Goal: Contribute content: Contribute content

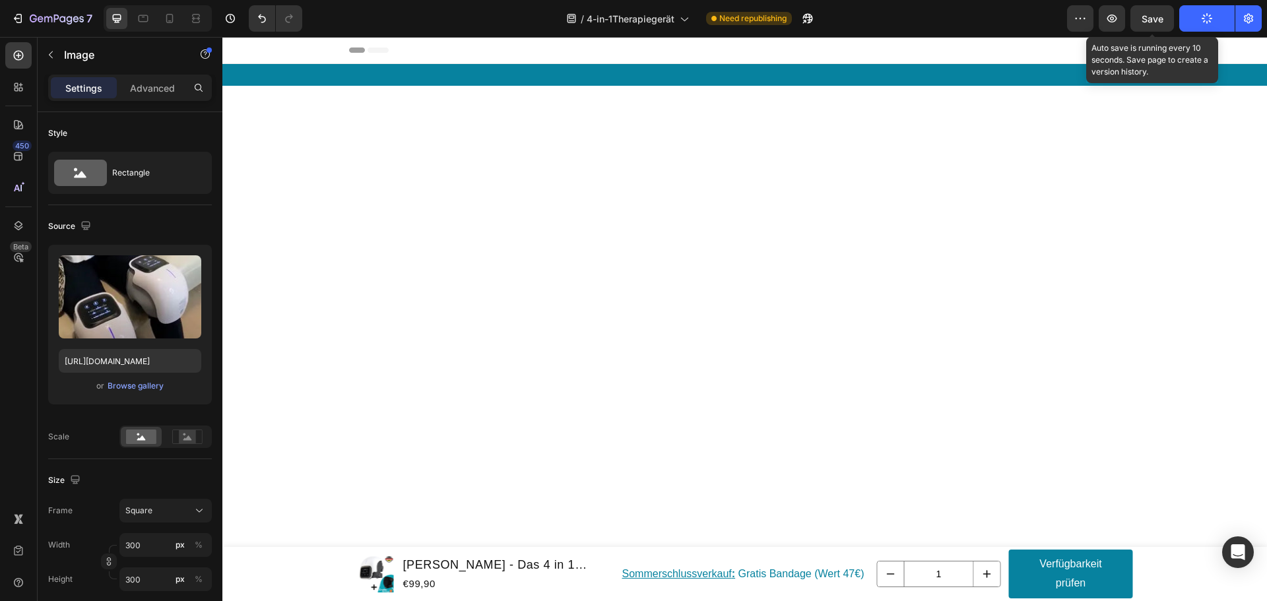
scroll to position [11843, 0]
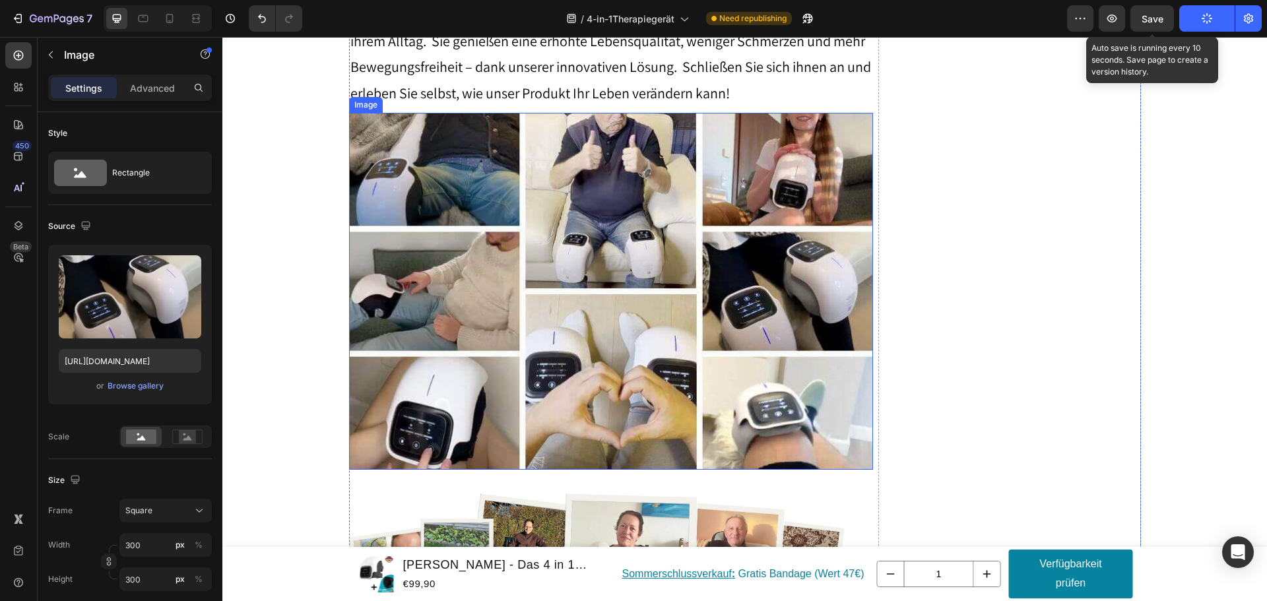
click at [486, 268] on img at bounding box center [611, 291] width 524 height 356
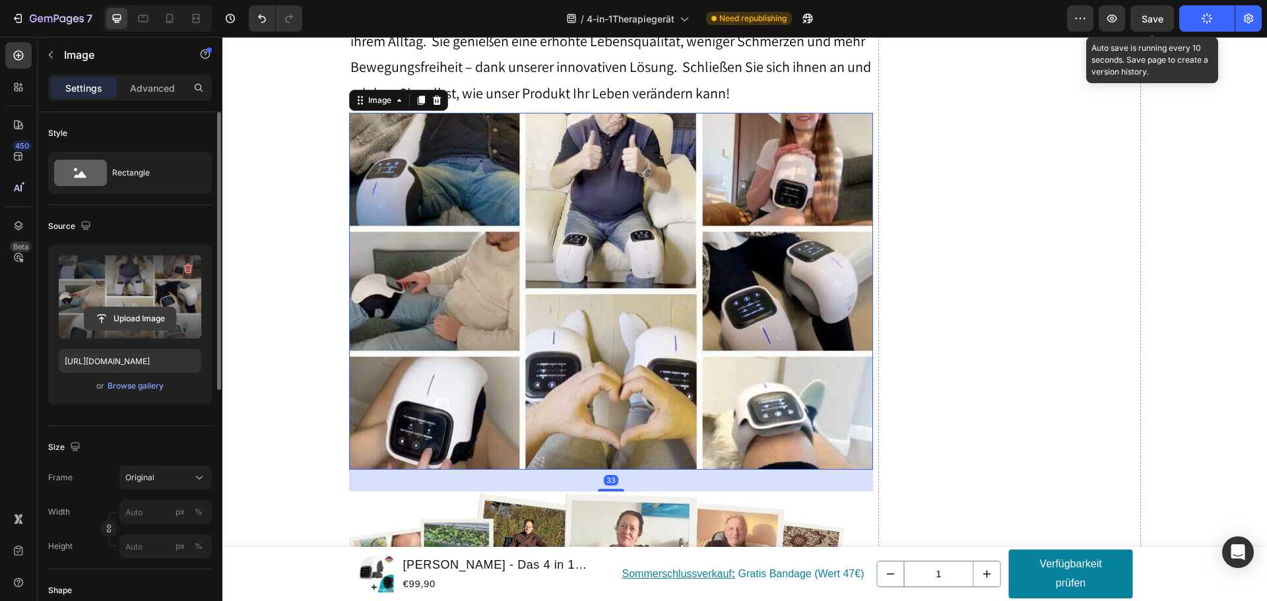
click at [139, 316] on input "file" at bounding box center [129, 318] width 91 height 22
click at [131, 320] on input "file" at bounding box center [129, 318] width 91 height 22
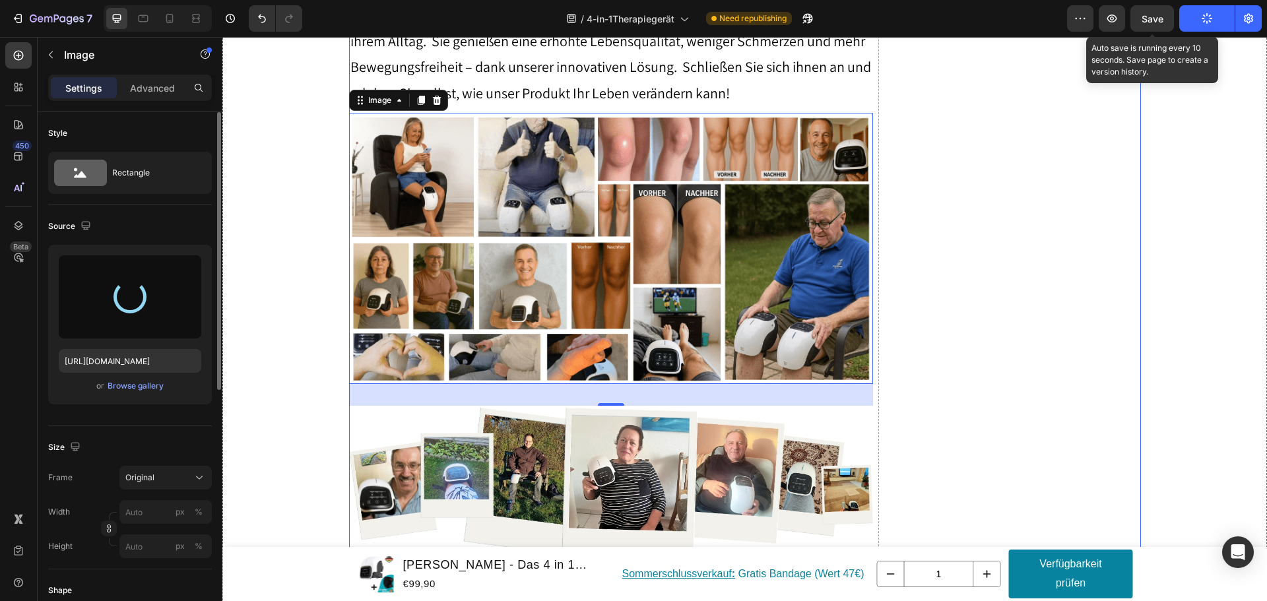
click at [947, 261] on div "Drop element here" at bounding box center [1009, 562] width 262 height 1179
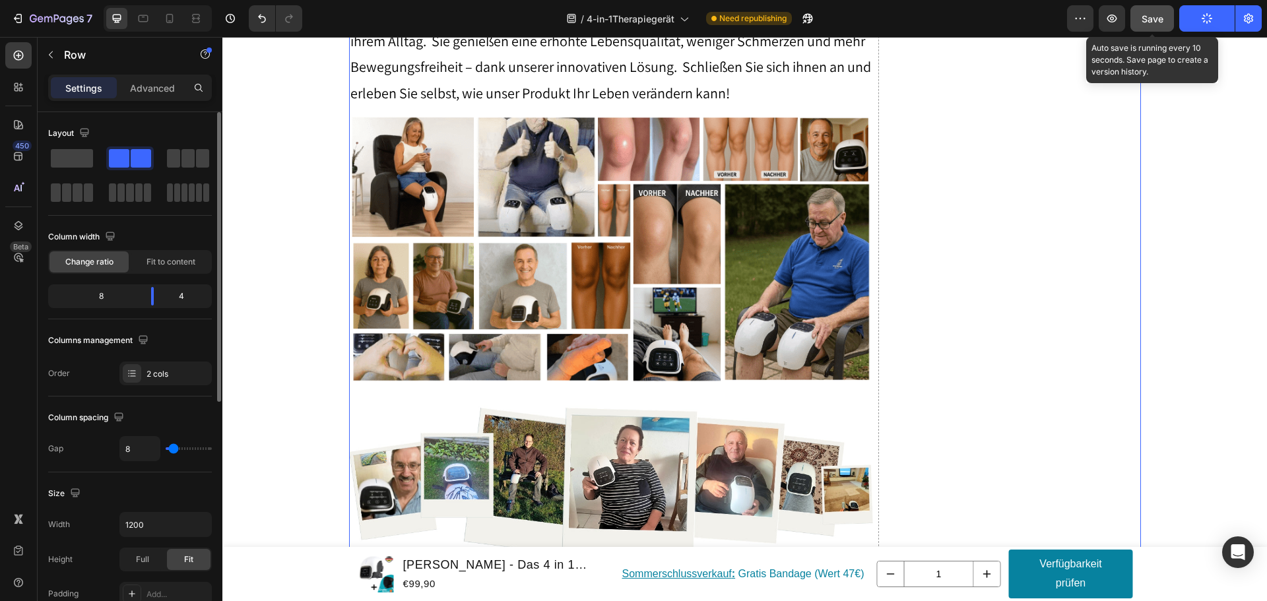
click at [1159, 19] on span "Save" at bounding box center [1152, 18] width 22 height 11
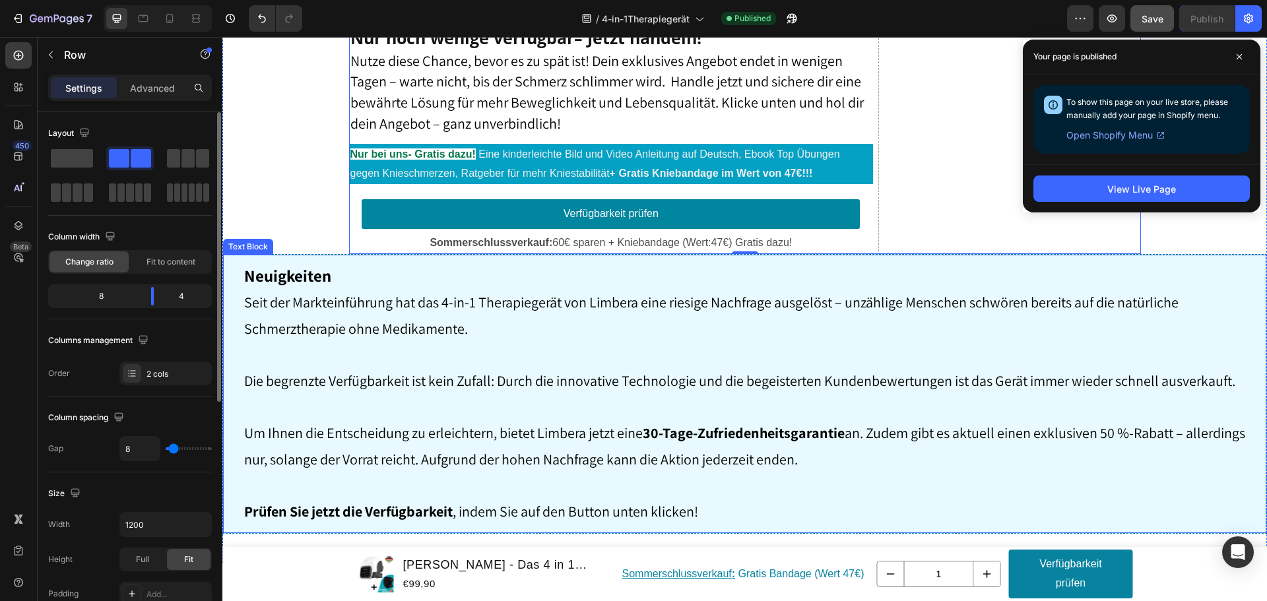
scroll to position [12767, 0]
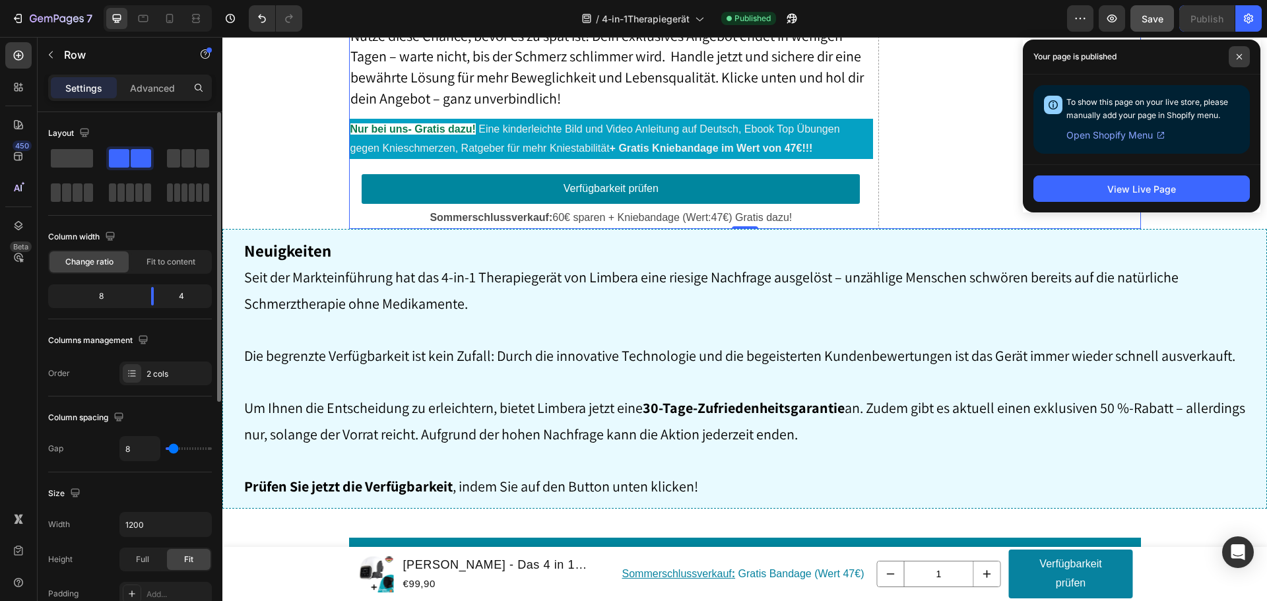
click at [1241, 55] on icon at bounding box center [1239, 56] width 7 height 7
click at [1236, 56] on icon at bounding box center [1239, 56] width 7 height 7
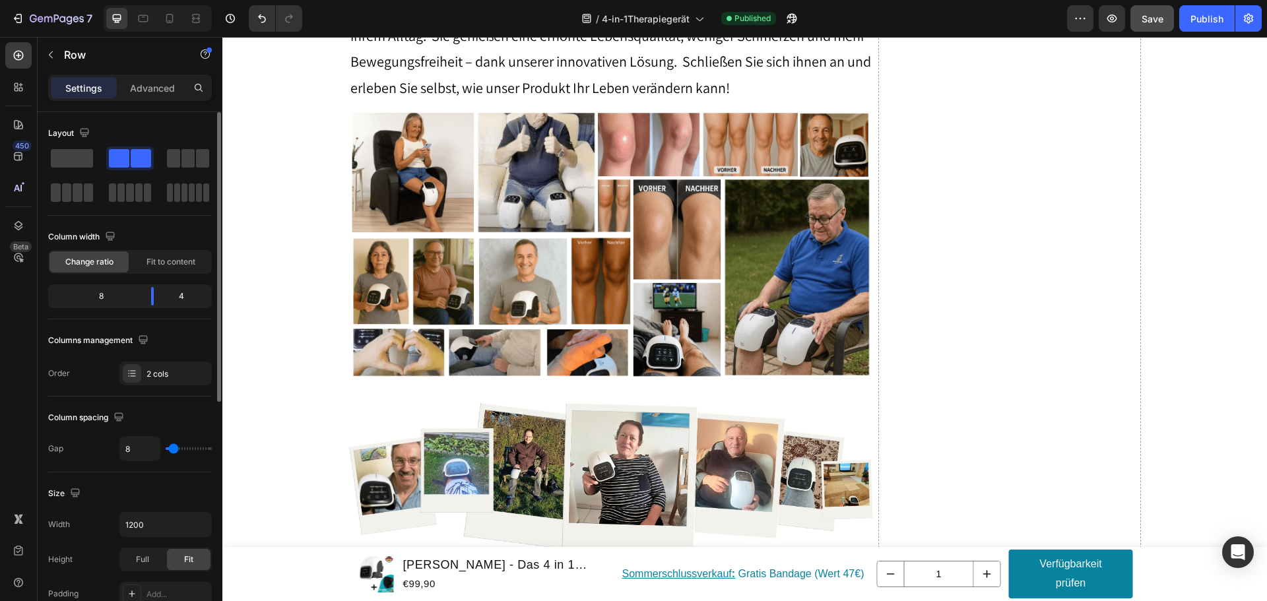
scroll to position [9014, 0]
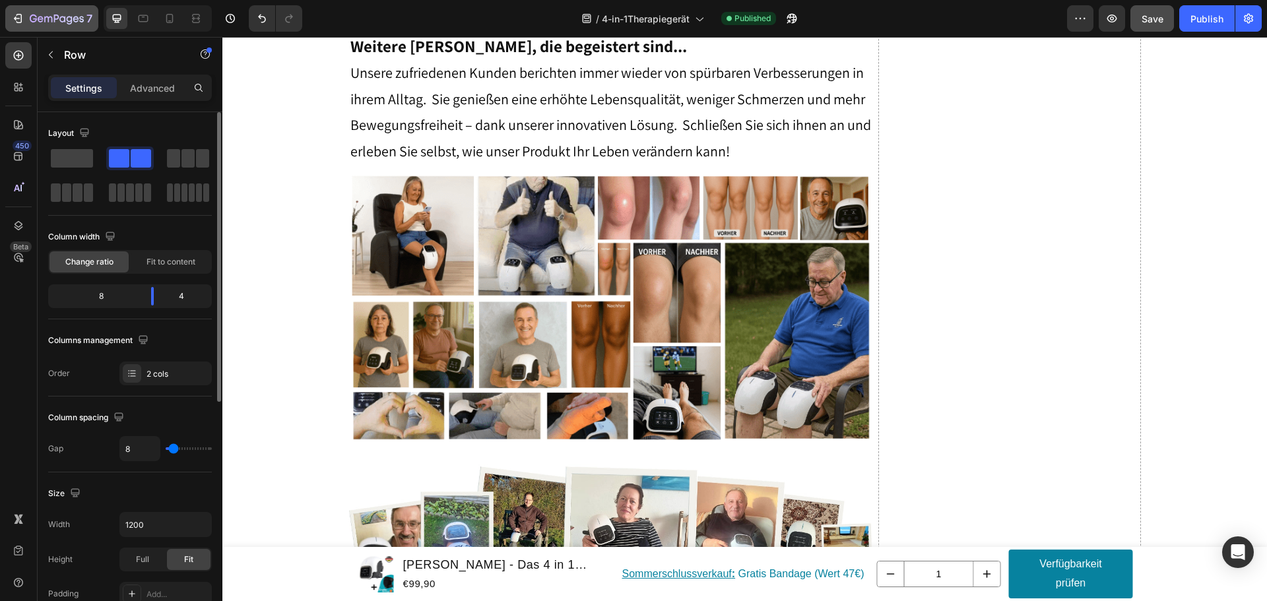
click at [19, 16] on icon "button" at bounding box center [17, 18] width 13 height 13
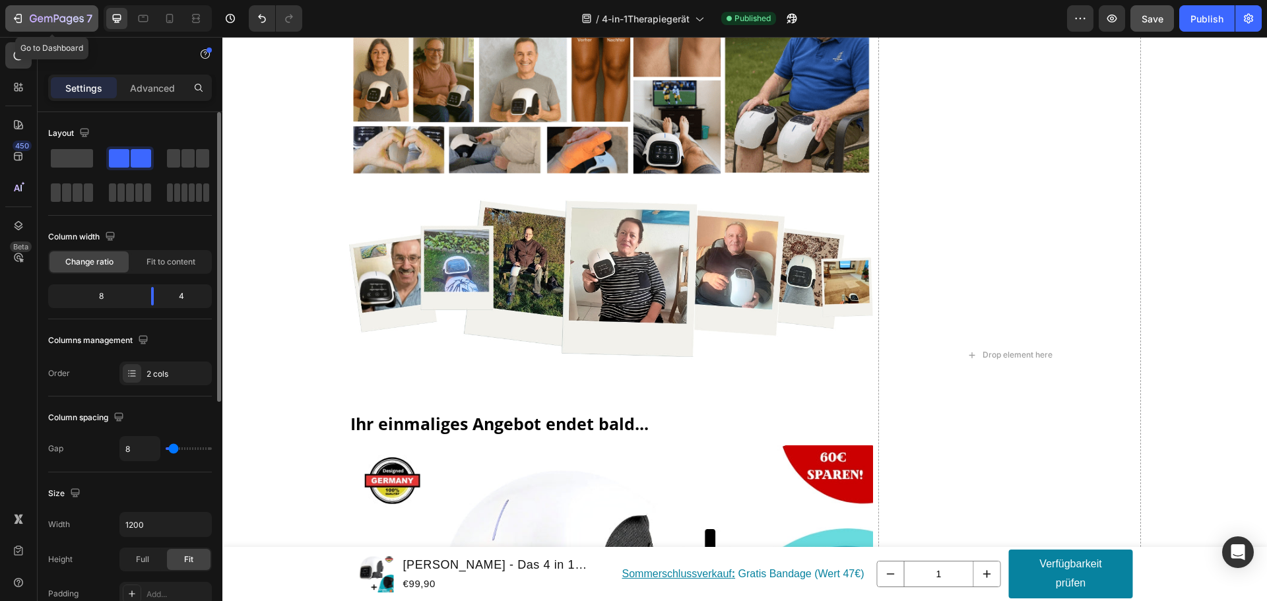
scroll to position [9539, 0]
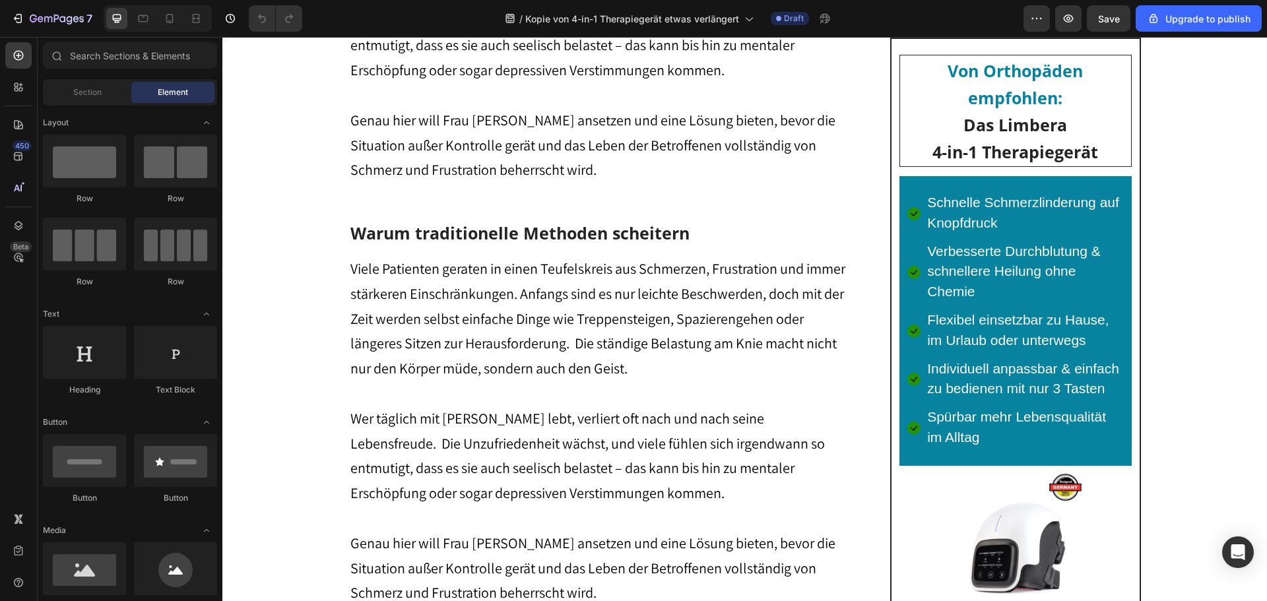
scroll to position [1241, 0]
